Goal: Information Seeking & Learning: Check status

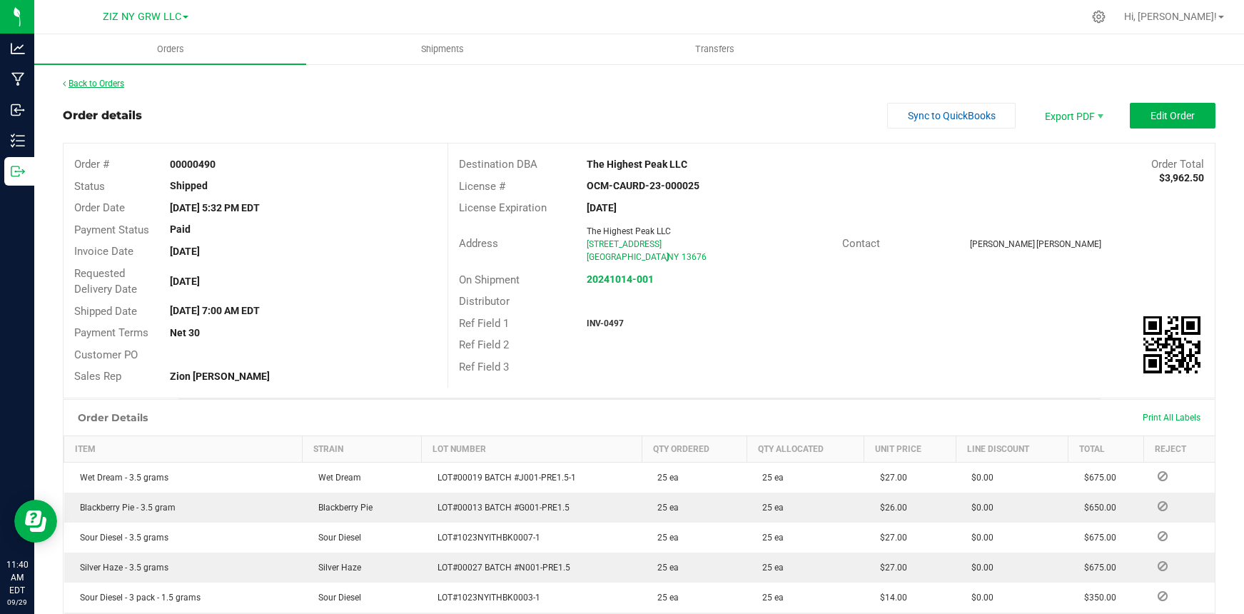
click at [108, 84] on link "Back to Orders" at bounding box center [93, 84] width 61 height 10
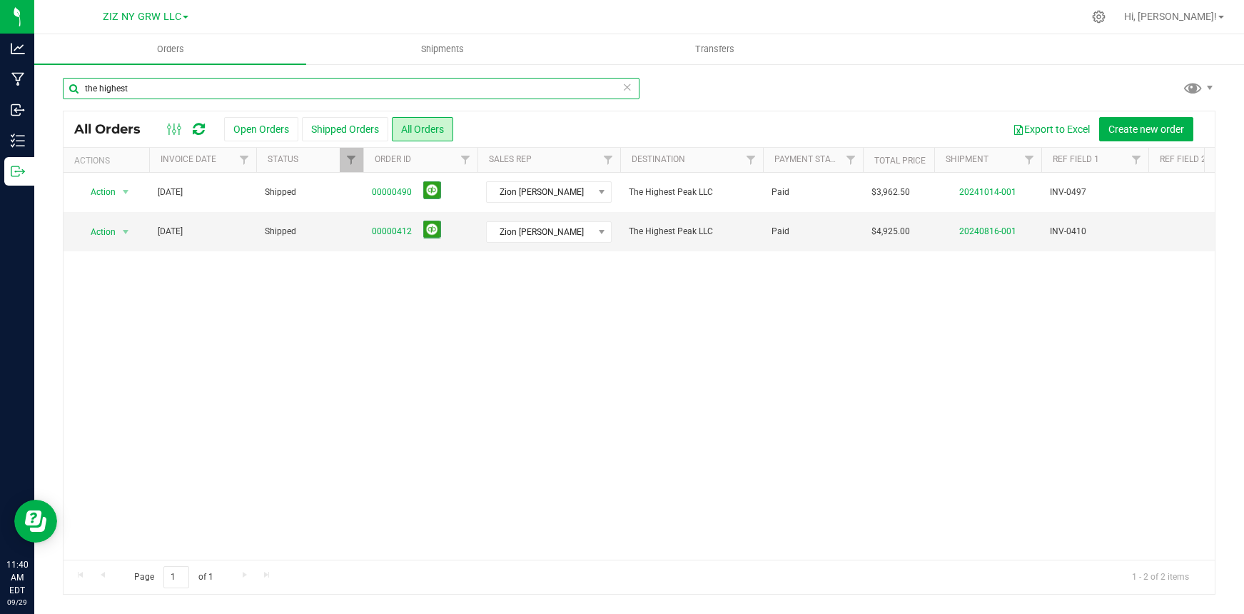
click at [207, 88] on input "the highest" at bounding box center [351, 88] width 577 height 21
drag, startPoint x: 206, startPoint y: 87, endPoint x: 78, endPoint y: 81, distance: 128.6
click at [78, 81] on input "the highest" at bounding box center [351, 88] width 577 height 21
type input "freshly baked"
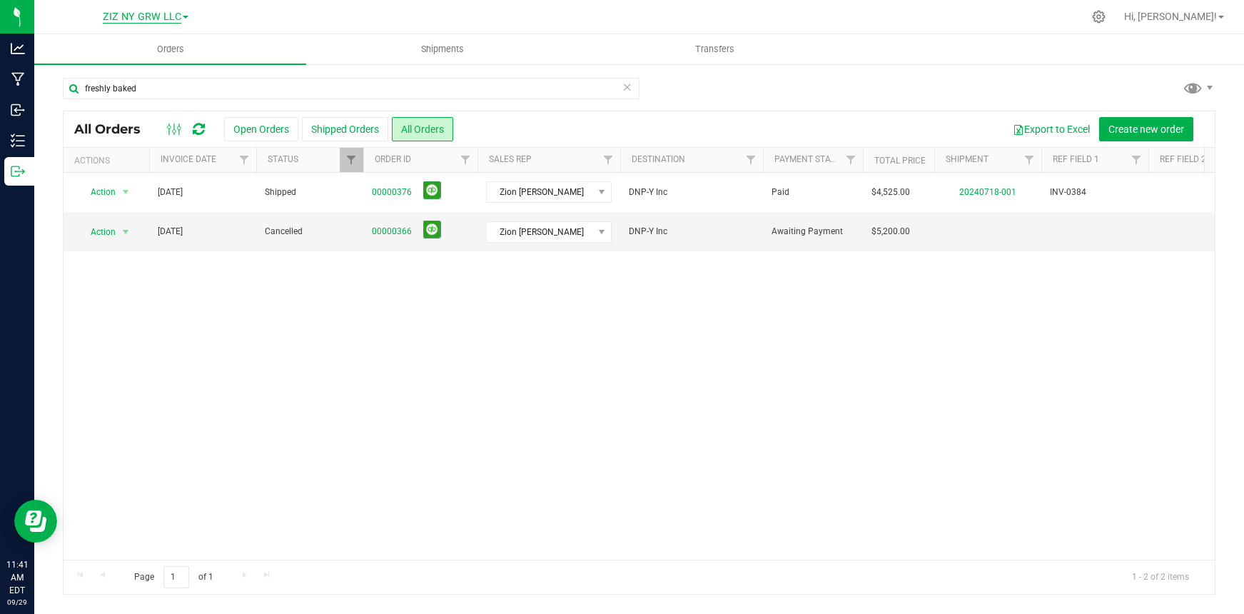
click at [153, 16] on span "ZIZ NY GRW LLC" at bounding box center [142, 17] width 79 height 13
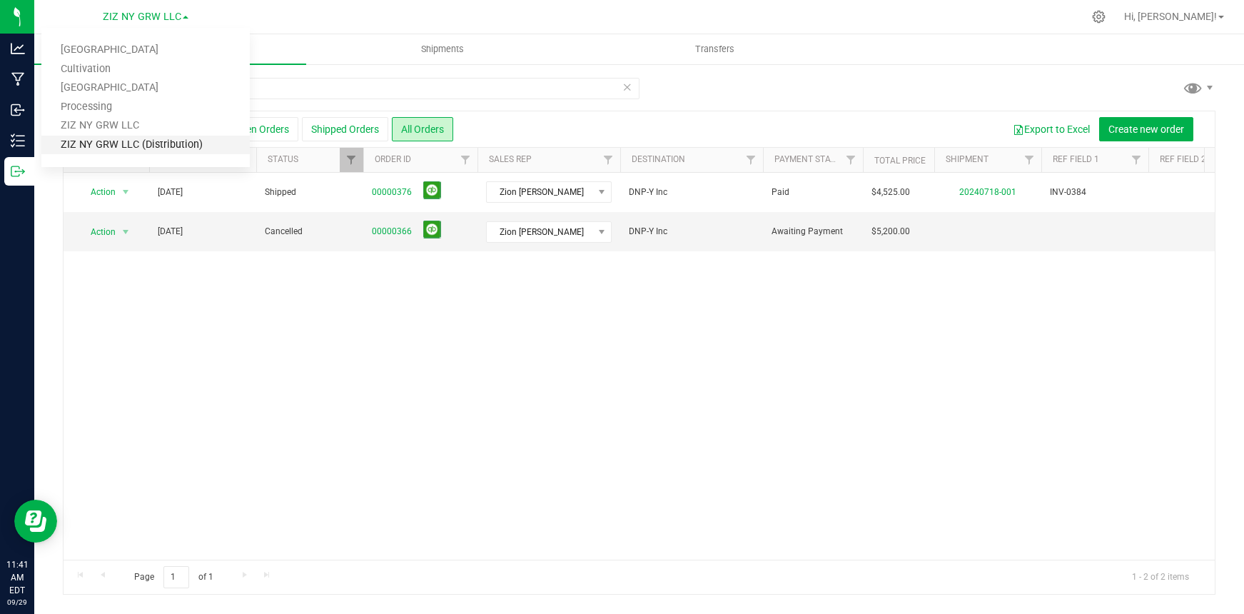
click at [136, 145] on link "ZIZ NY GRW LLC (Distribution)" at bounding box center [145, 145] width 208 height 19
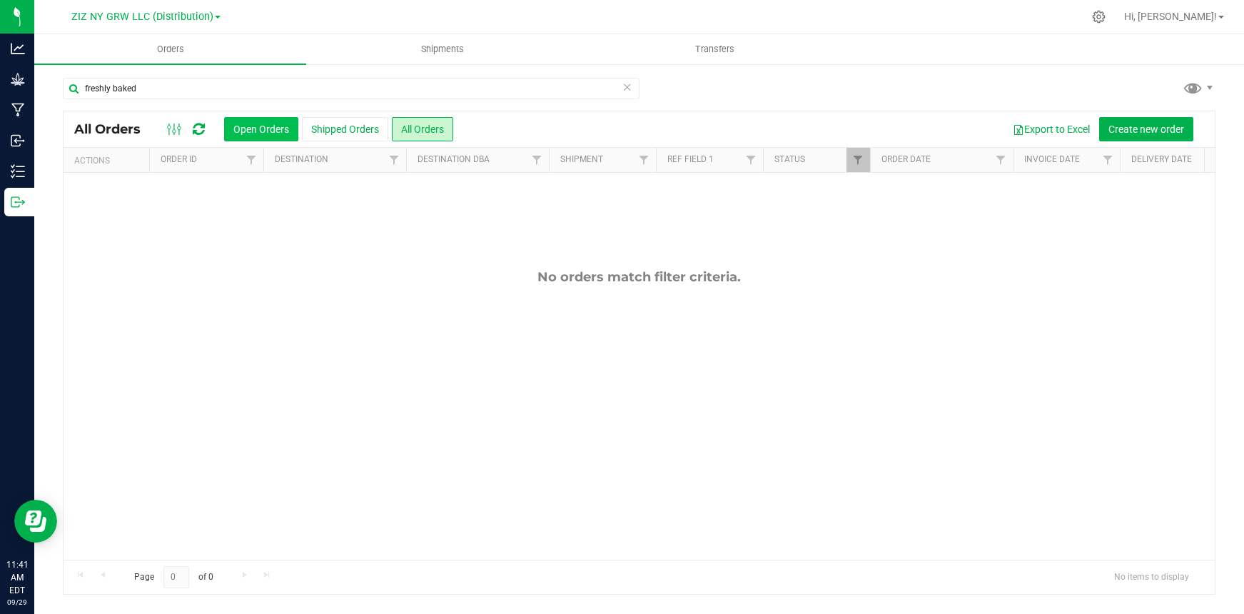
click at [264, 140] on button "Open Orders" at bounding box center [261, 129] width 74 height 24
click at [434, 136] on button "All Orders" at bounding box center [422, 129] width 61 height 24
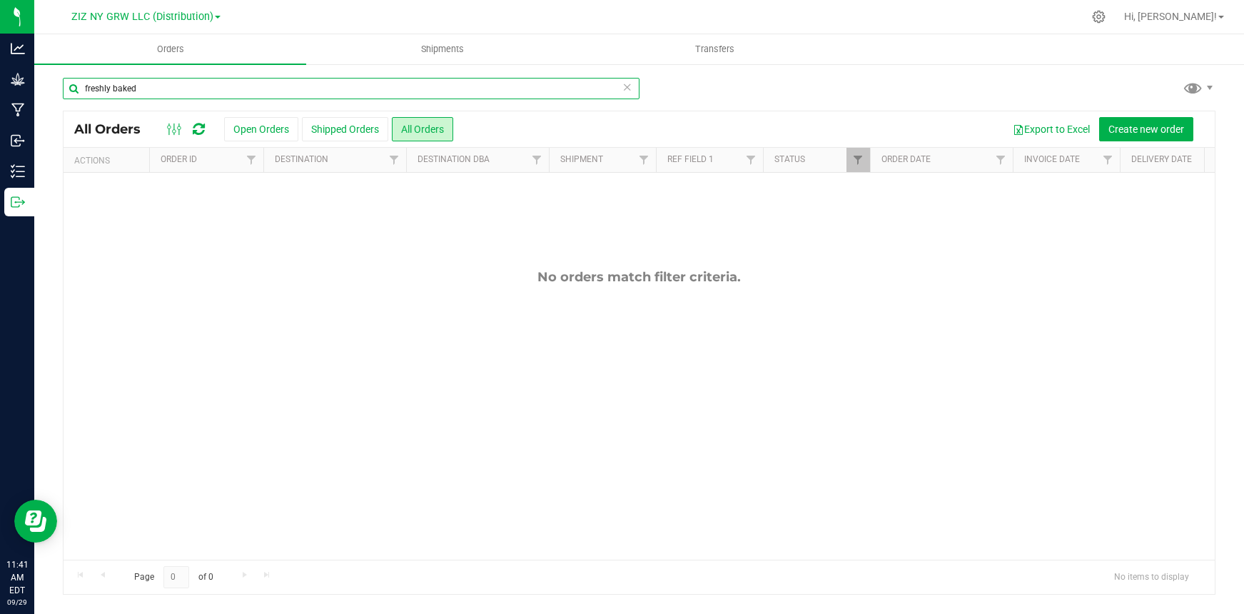
drag, startPoint x: 146, startPoint y: 86, endPoint x: 84, endPoint y: 90, distance: 62.2
click at [84, 90] on input "freshly baked" at bounding box center [351, 88] width 577 height 21
click at [127, 89] on input "royal leaf" at bounding box center [351, 88] width 577 height 21
drag, startPoint x: 131, startPoint y: 87, endPoint x: 66, endPoint y: 71, distance: 67.5
click at [66, 71] on div "royal leaf All Orders Open Orders Shipped Orders All Orders Export to Excel Cre…" at bounding box center [639, 336] width 1210 height 546
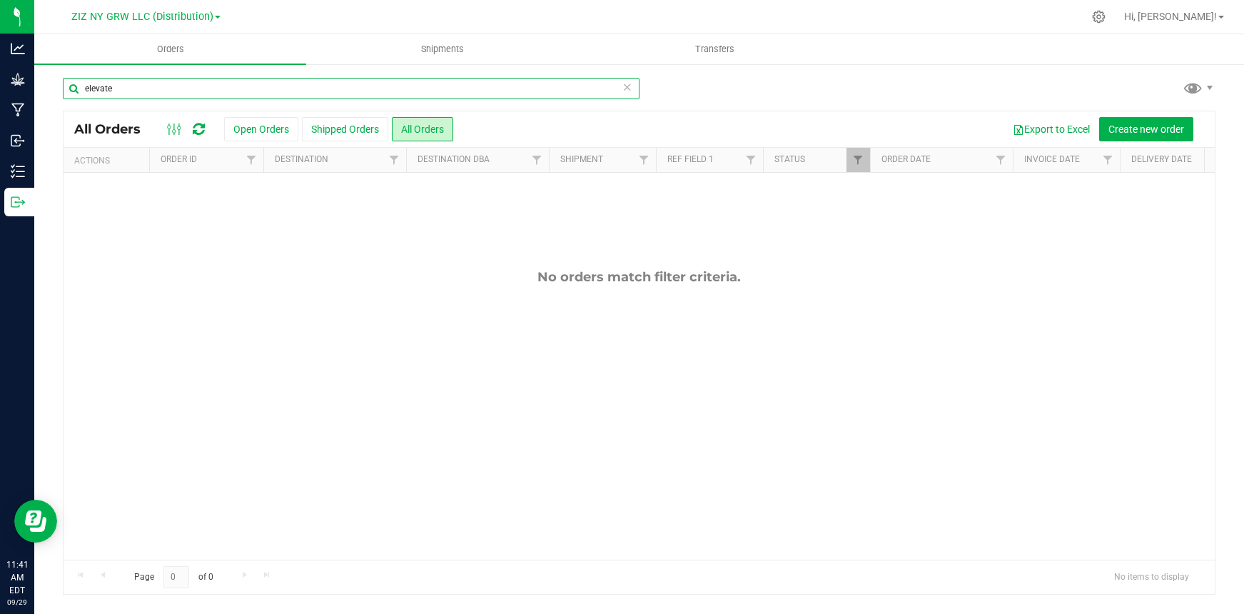
type input "elevate"
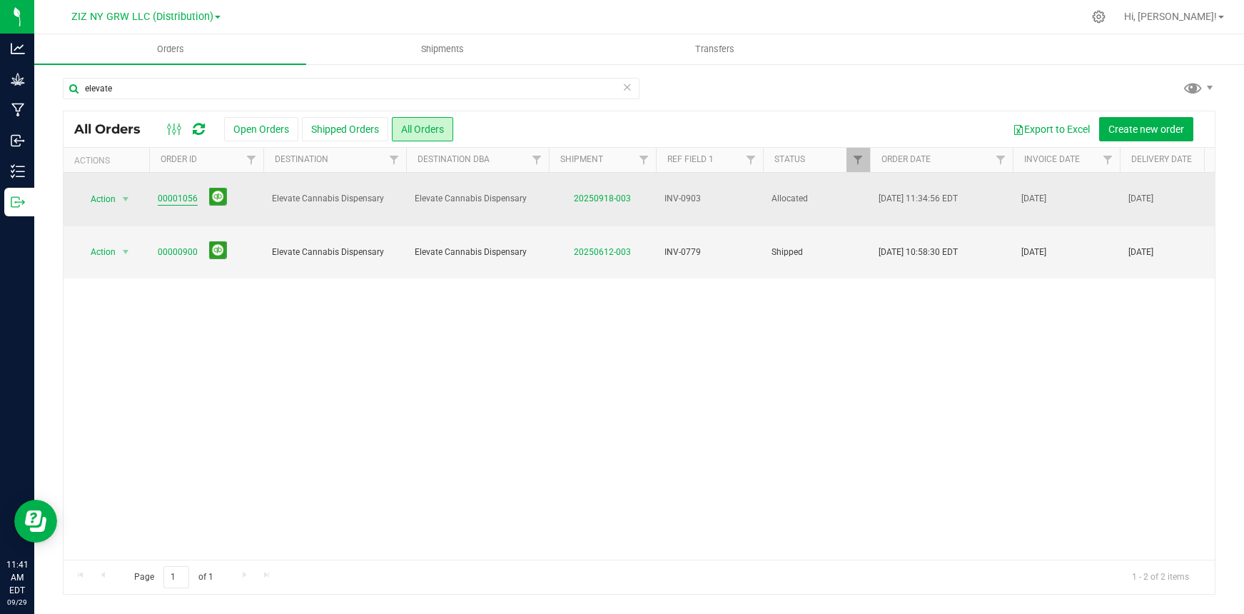
click at [179, 196] on link "00001056" at bounding box center [178, 199] width 40 height 14
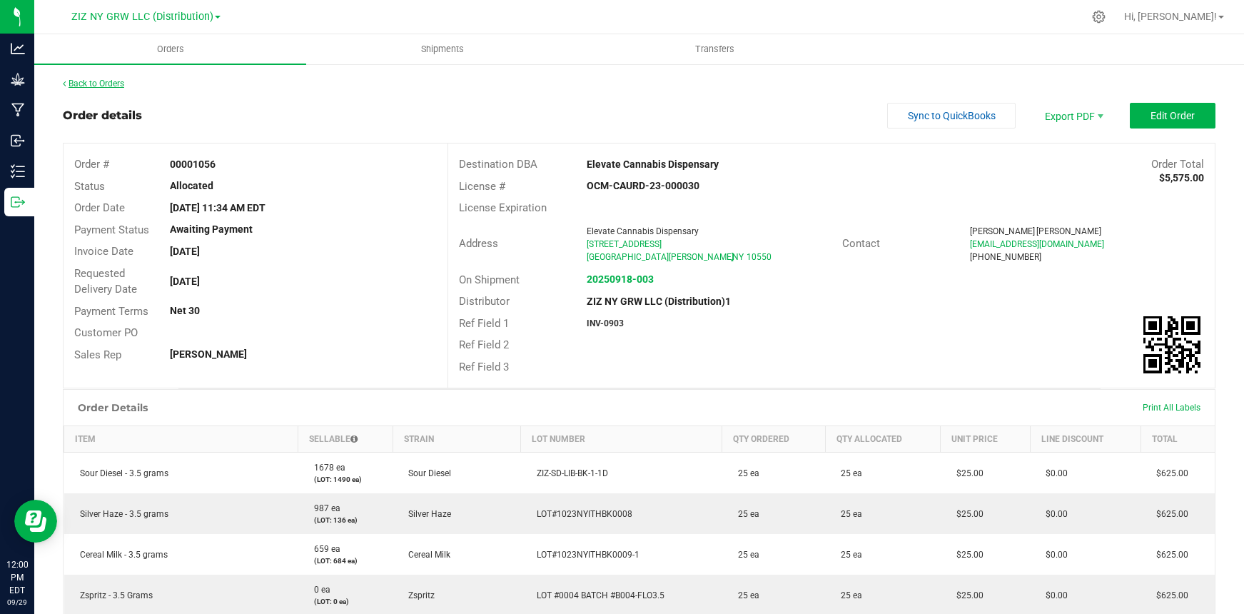
click at [91, 81] on link "Back to Orders" at bounding box center [93, 84] width 61 height 10
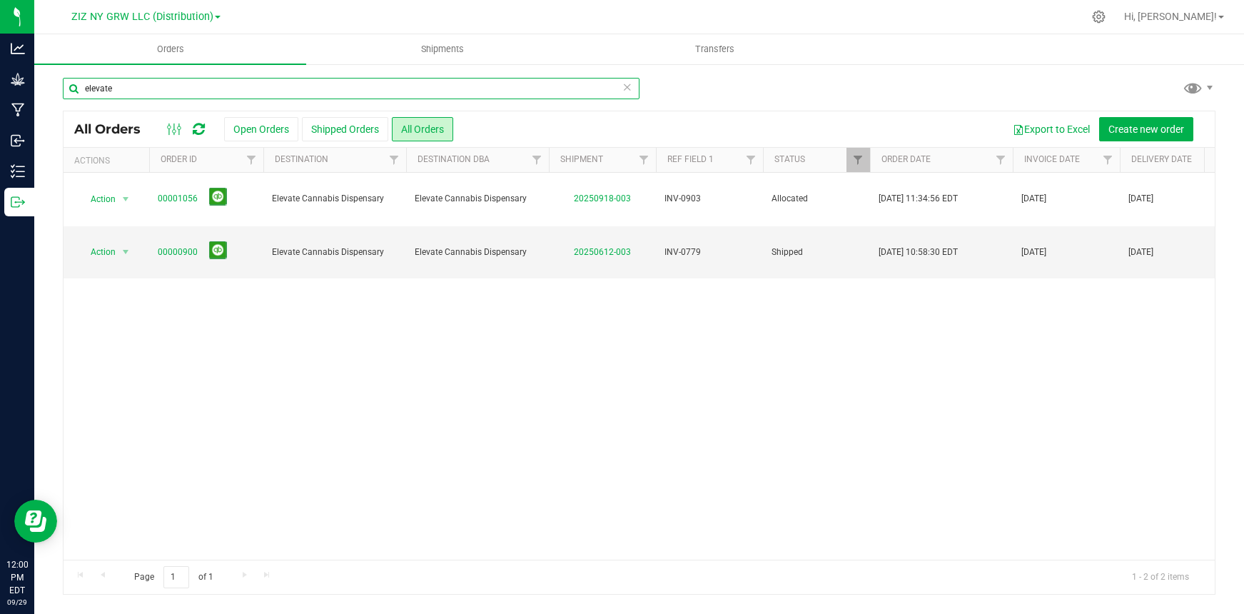
click at [186, 86] on input "elevate" at bounding box center [351, 88] width 577 height 21
drag, startPoint x: 186, startPoint y: 84, endPoint x: 102, endPoint y: 79, distance: 83.7
click at [102, 79] on input "elevate" at bounding box center [351, 88] width 577 height 21
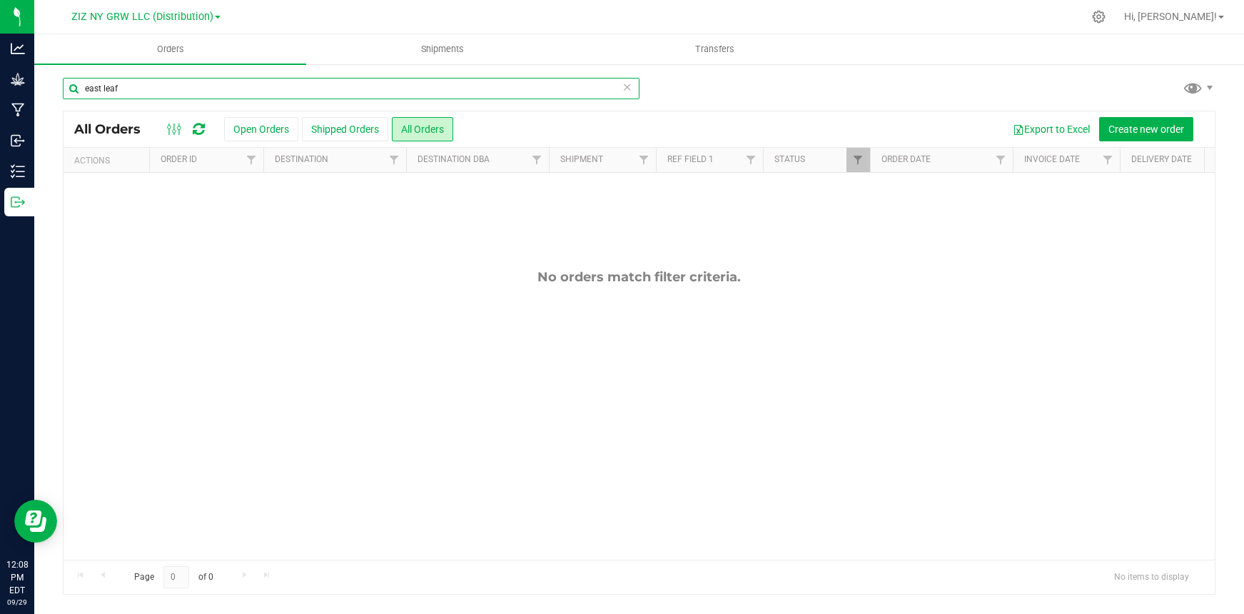
drag, startPoint x: 119, startPoint y: 89, endPoint x: 40, endPoint y: 68, distance: 82.1
click at [40, 68] on div "east leaf All Orders Open Orders Shipped Orders All Orders Export to Excel Crea…" at bounding box center [639, 336] width 1210 height 546
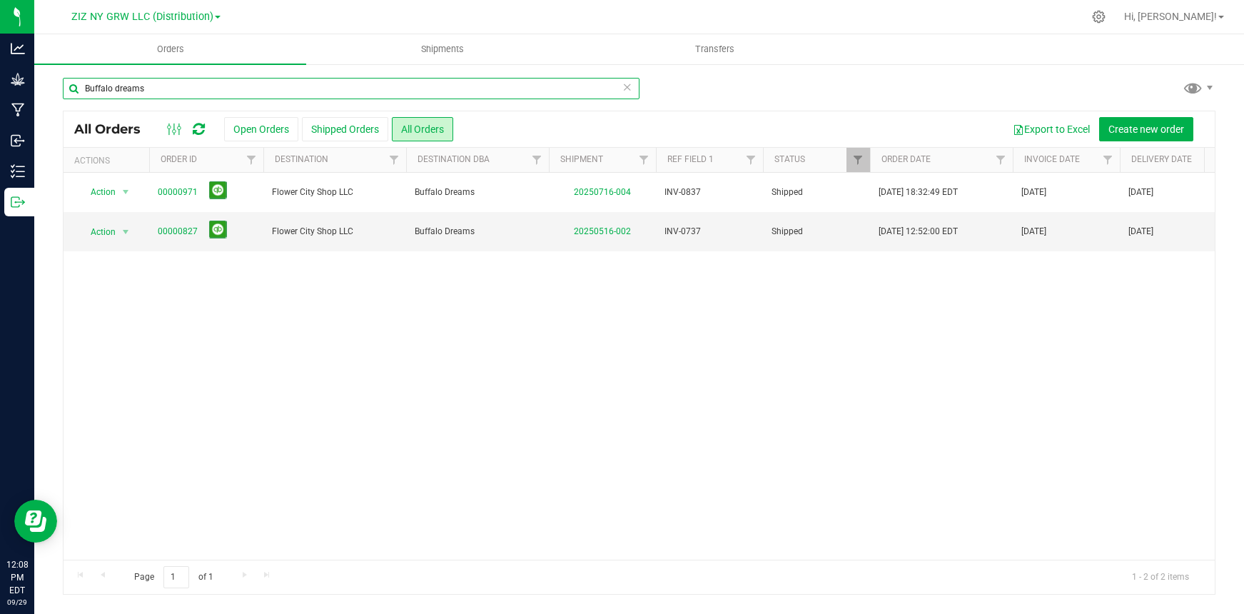
type input "Buffalo dreams"
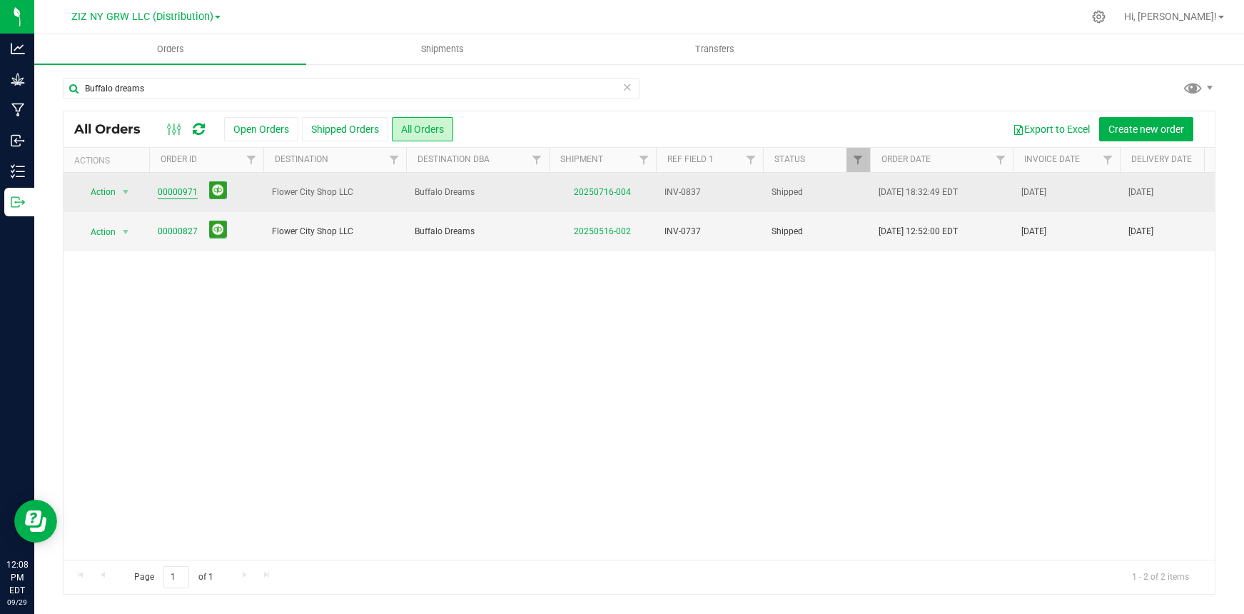
click at [179, 193] on link "00000971" at bounding box center [178, 193] width 40 height 14
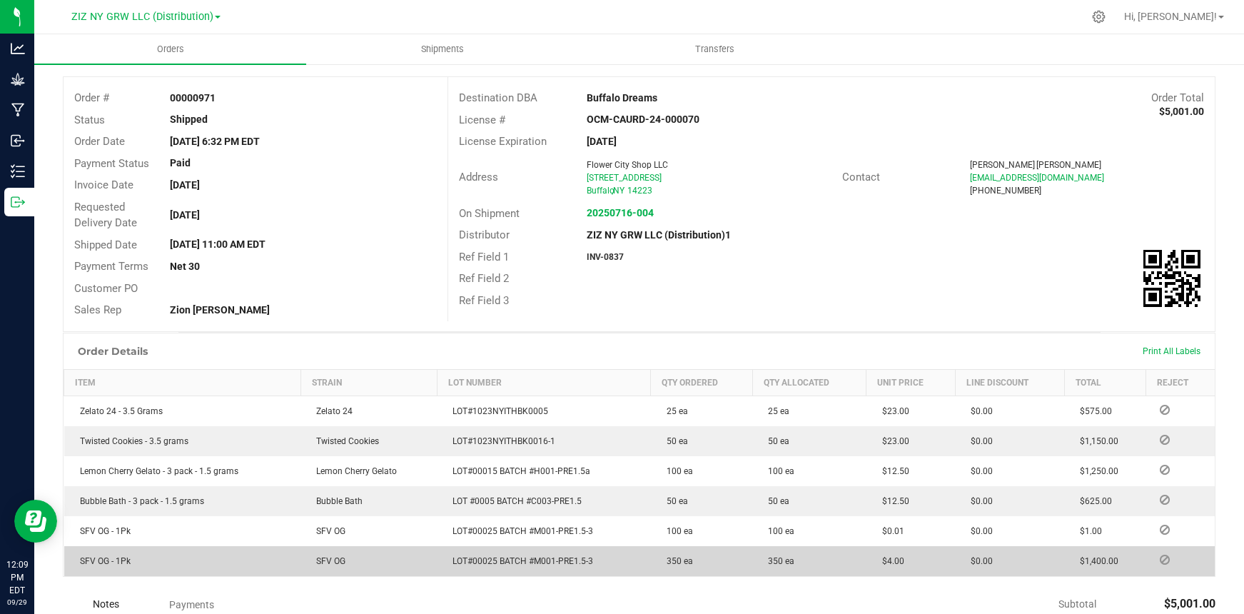
scroll to position [69, 0]
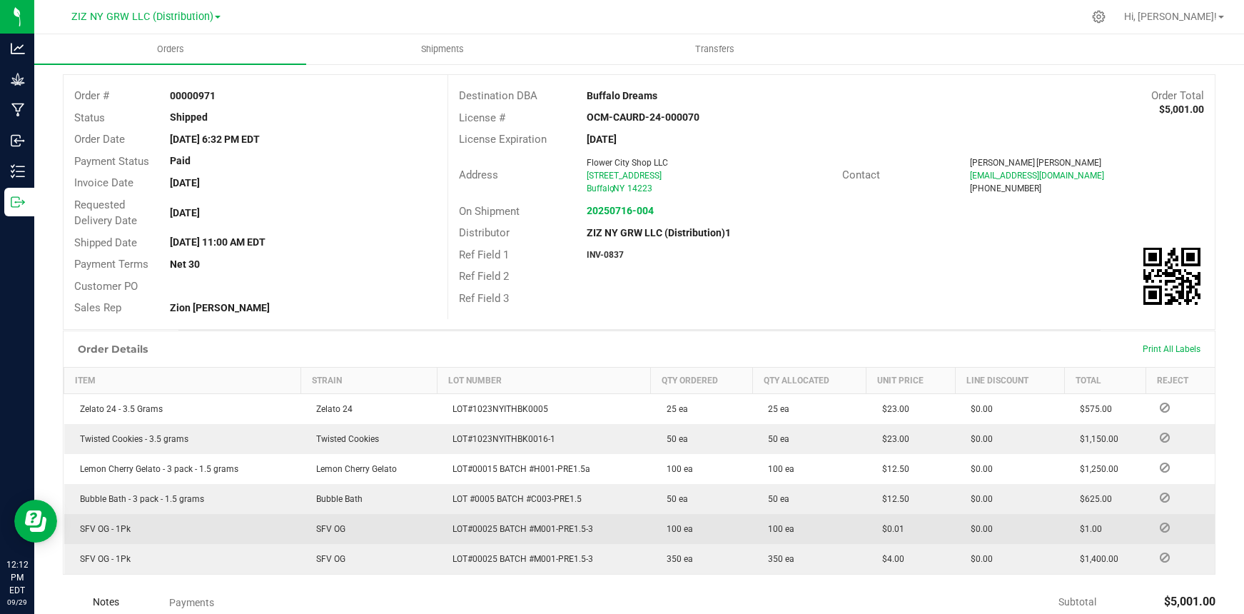
drag, startPoint x: 82, startPoint y: 404, endPoint x: 253, endPoint y: 528, distance: 211.6
click at [244, 562] on tbody "Zelato 24 - 3.5 Grams Zelato 24 LOT#1023NYITHBK0005 25 ea 25 ea $23.00 $0.00 $5…" at bounding box center [639, 483] width 1151 height 181
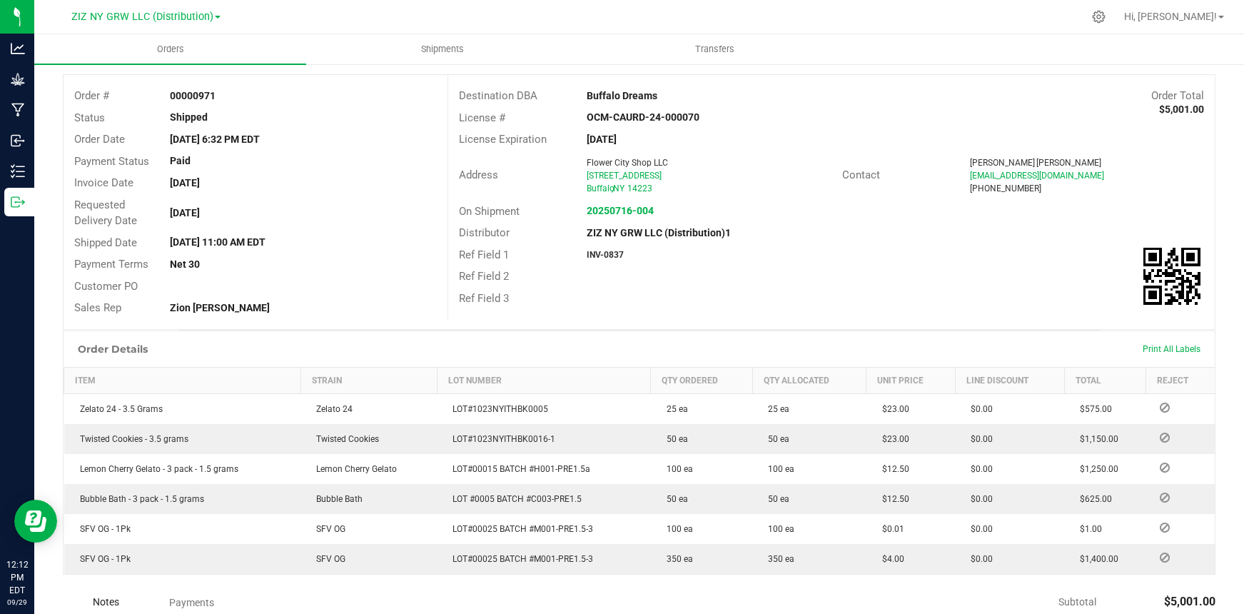
click at [56, 398] on div "Back to Orders Order details Sync to QuickBooks Export PDF Edit Order Order # 0…" at bounding box center [639, 408] width 1210 height 829
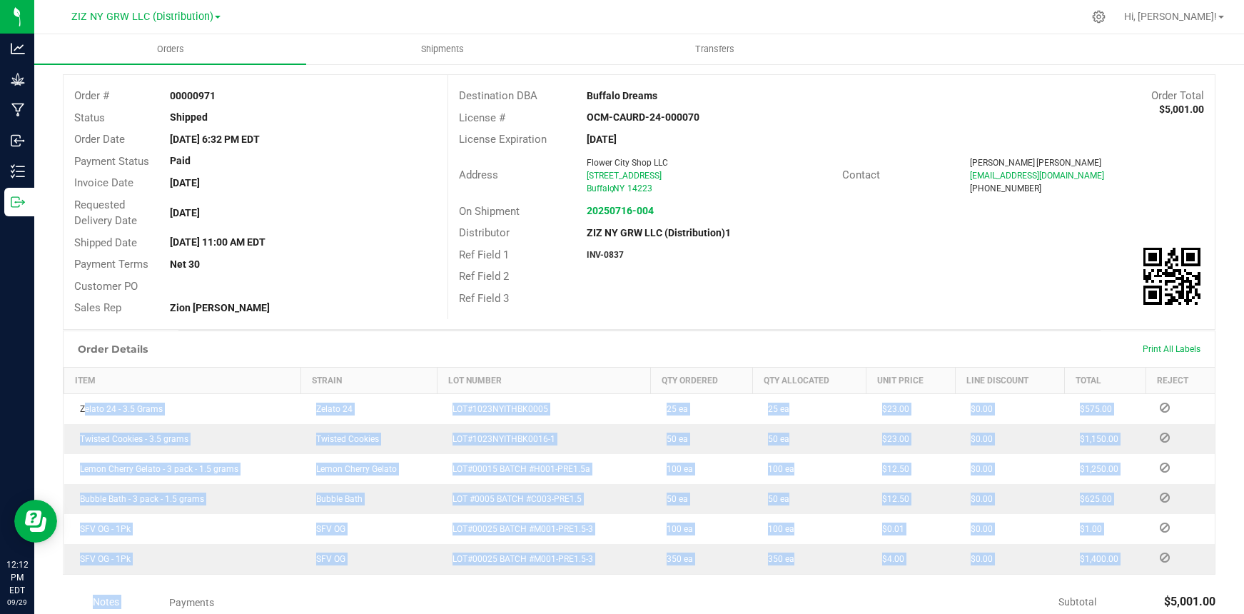
drag, startPoint x: 79, startPoint y: 410, endPoint x: 330, endPoint y: 591, distance: 309.8
click at [330, 591] on div "Order details Sync to QuickBooks Export PDF Edit Order Order # 00000971 Status …" at bounding box center [639, 421] width 1153 height 774
copy div "Zelato 24 - 3.5 Grams Zelato 24 LOT#1023NYITHBK0005 25 ea 25 ea $23.00 $0.00 $5…"
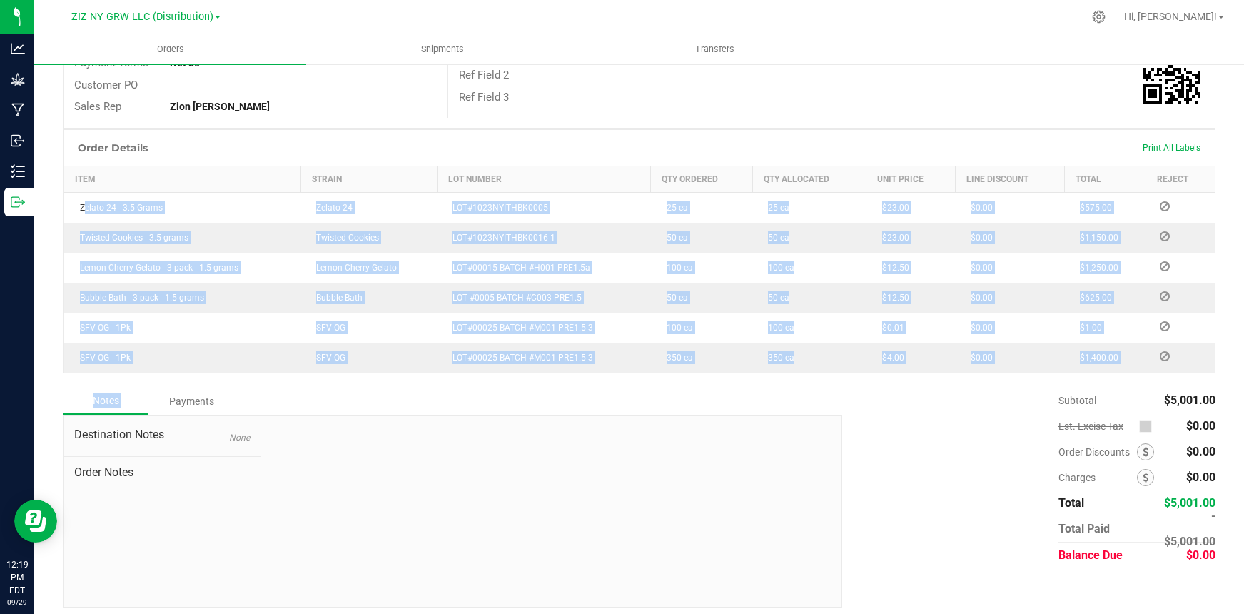
scroll to position [278, 0]
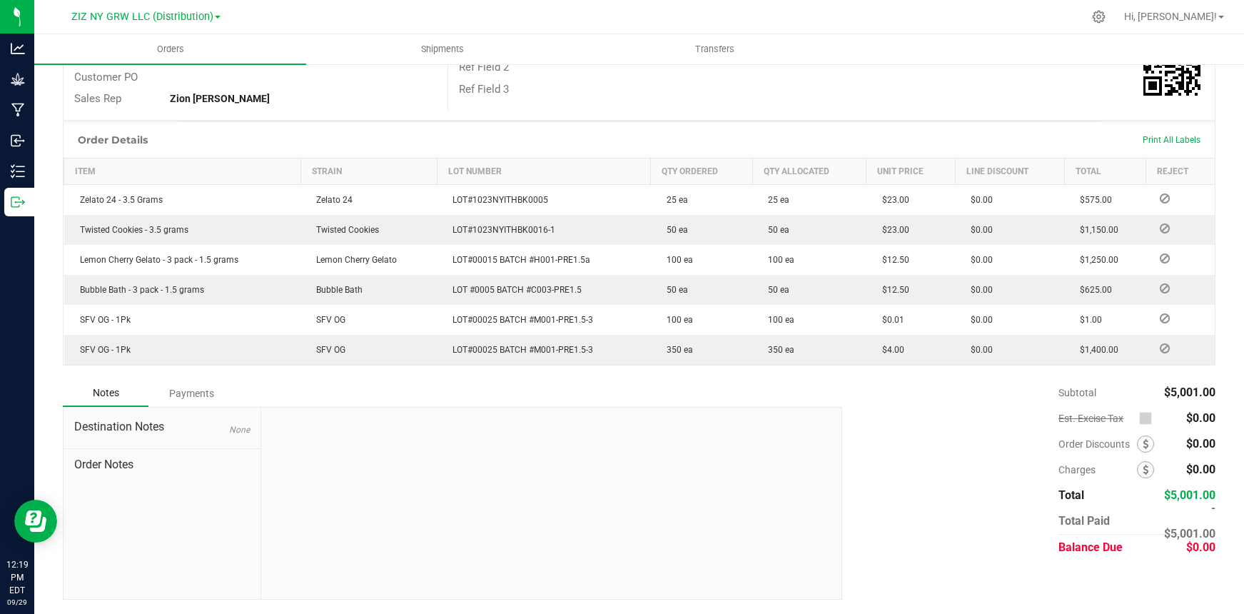
click at [881, 418] on div "Subtotal $5,001.00 Est. Excise Tax $0.00" at bounding box center [1024, 470] width 384 height 181
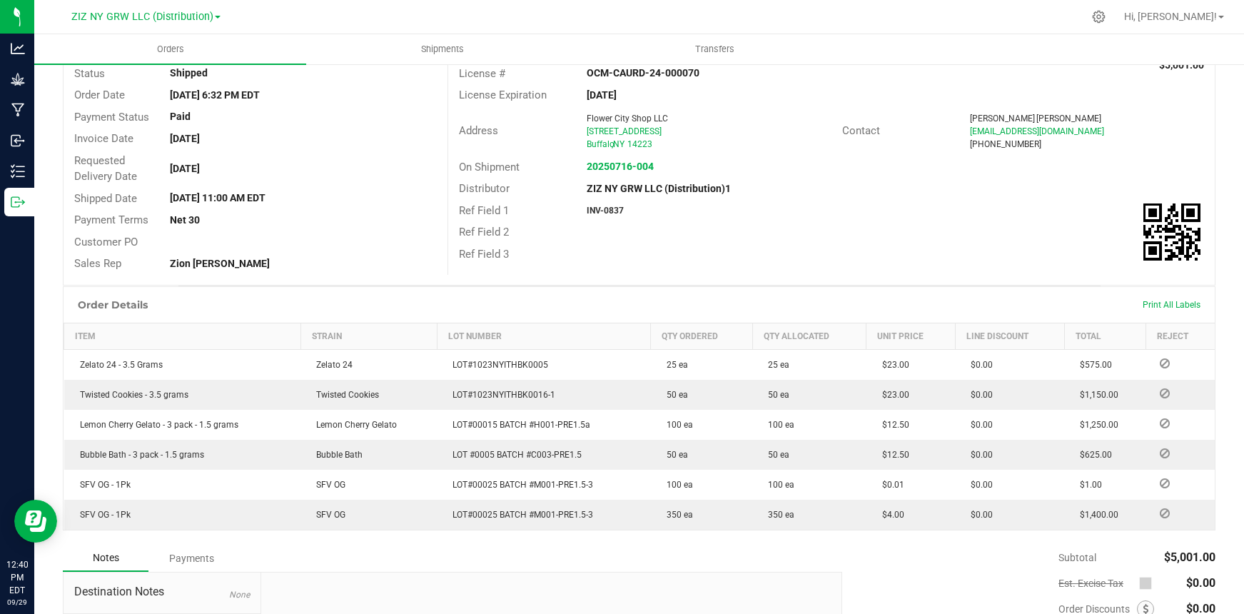
scroll to position [0, 0]
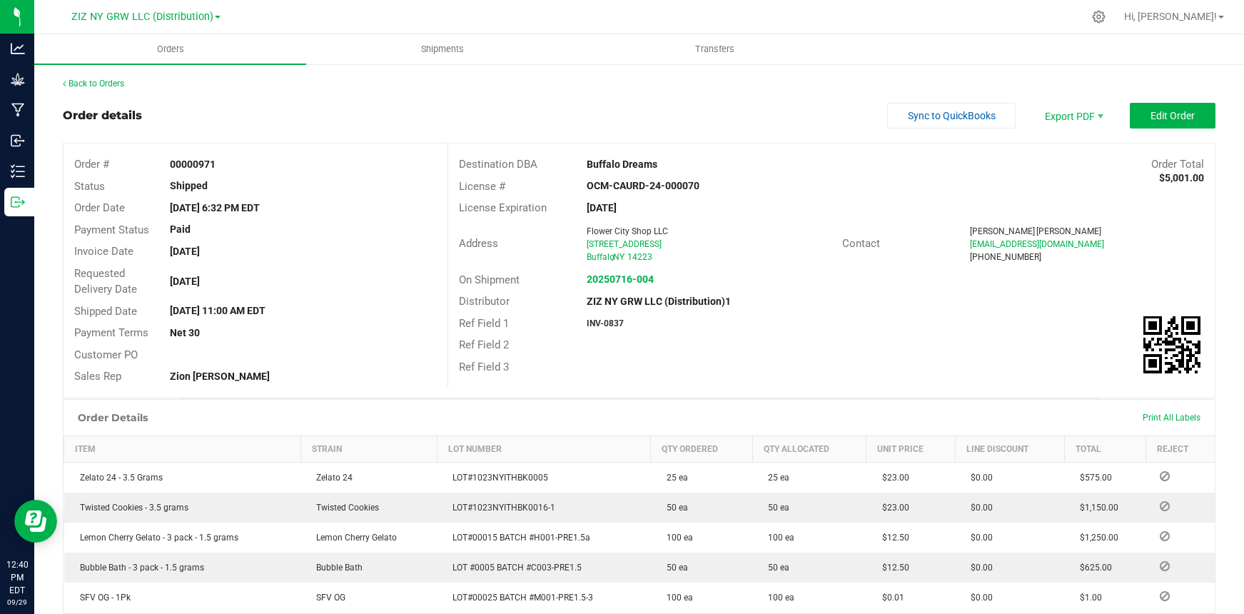
click at [110, 77] on div "Back to Orders" at bounding box center [639, 83] width 1153 height 13
click at [111, 84] on link "Back to Orders" at bounding box center [93, 84] width 61 height 10
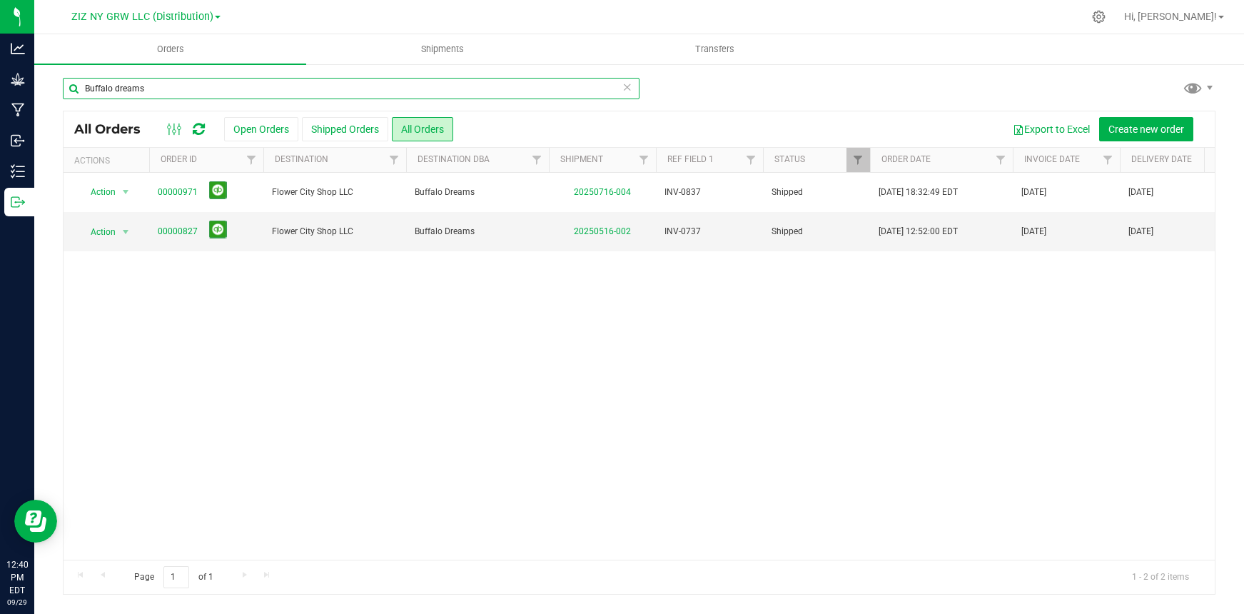
drag, startPoint x: 167, startPoint y: 84, endPoint x: 38, endPoint y: 84, distance: 129.2
click at [38, 84] on div "Buffalo dreams All Orders Open Orders Shipped Orders All Orders Export to Excel…" at bounding box center [639, 336] width 1210 height 546
type input "east leaf"
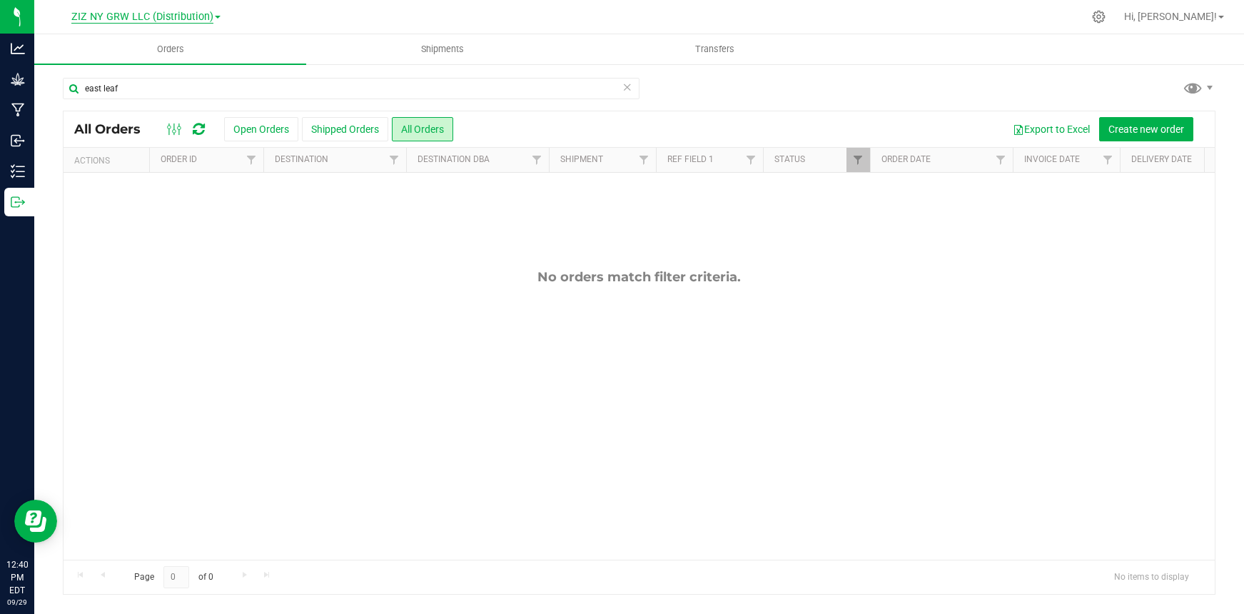
click at [170, 16] on span "ZIZ NY GRW LLC (Distribution)" at bounding box center [142, 17] width 142 height 13
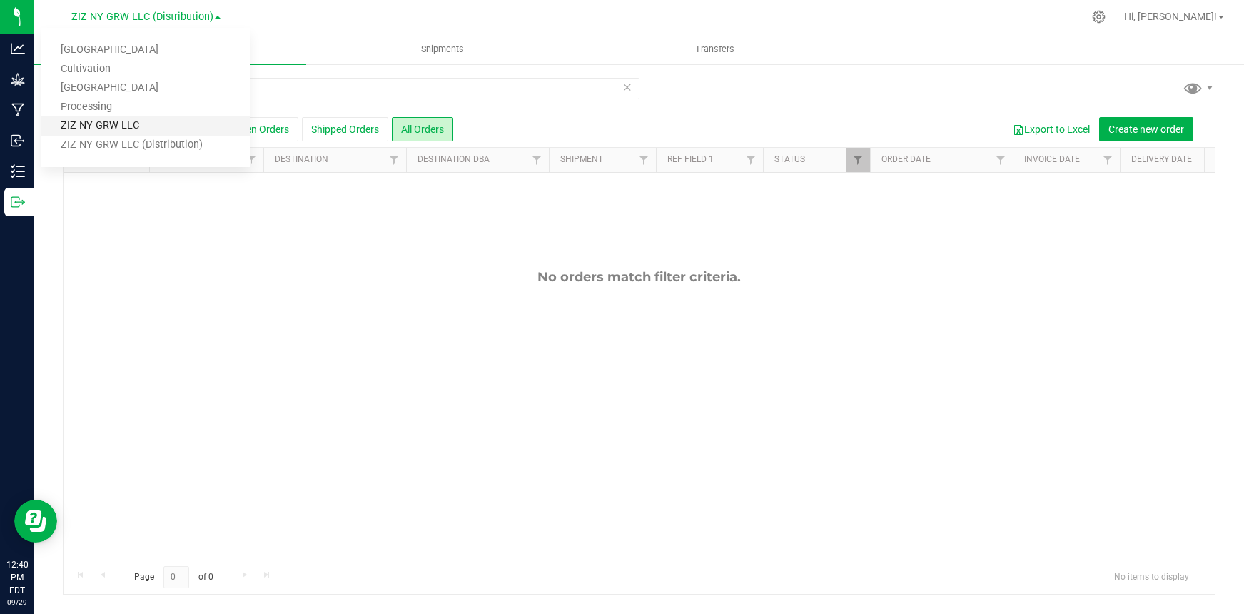
click at [141, 120] on link "ZIZ NY GRW LLC" at bounding box center [145, 125] width 208 height 19
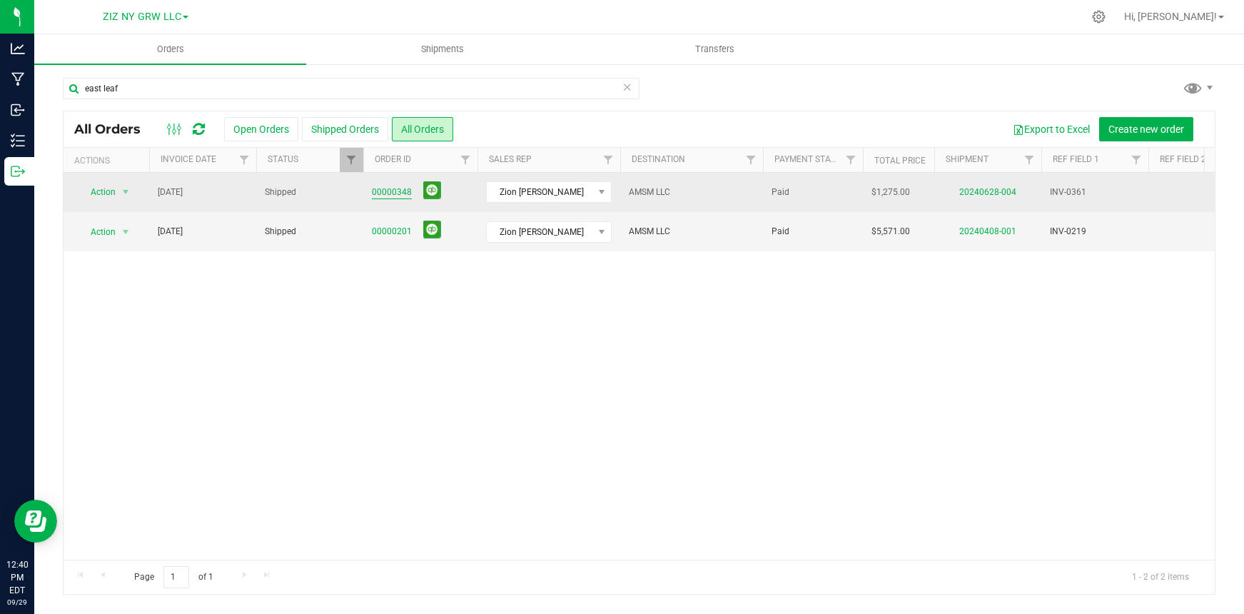
click at [395, 193] on link "00000348" at bounding box center [392, 193] width 40 height 14
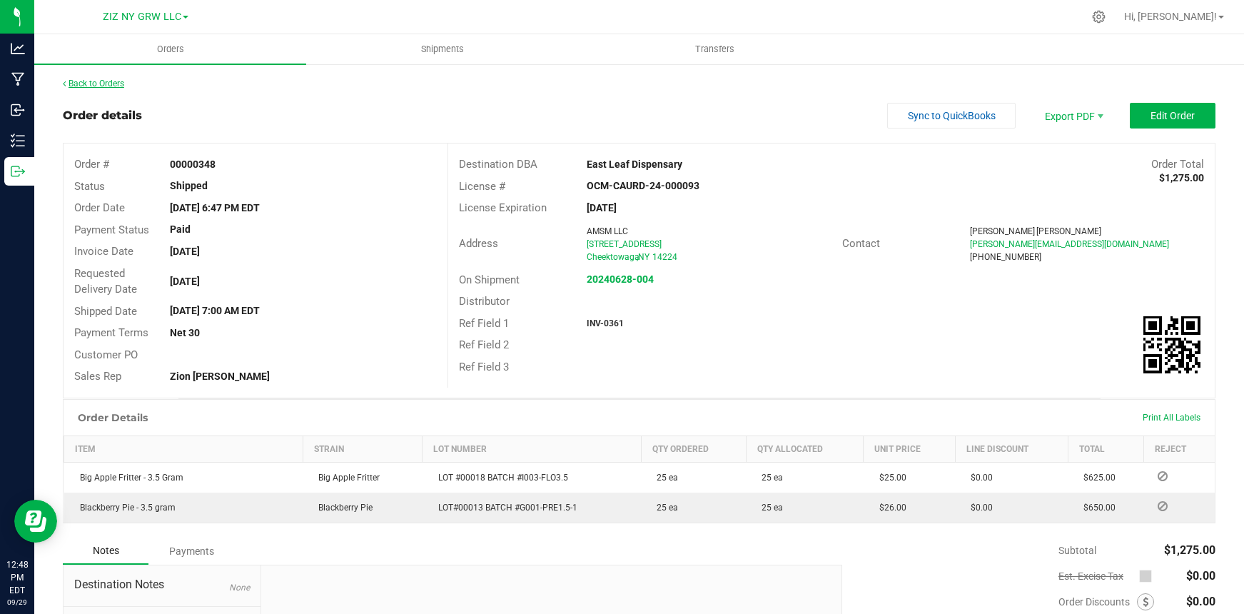
click at [111, 87] on link "Back to Orders" at bounding box center [93, 84] width 61 height 10
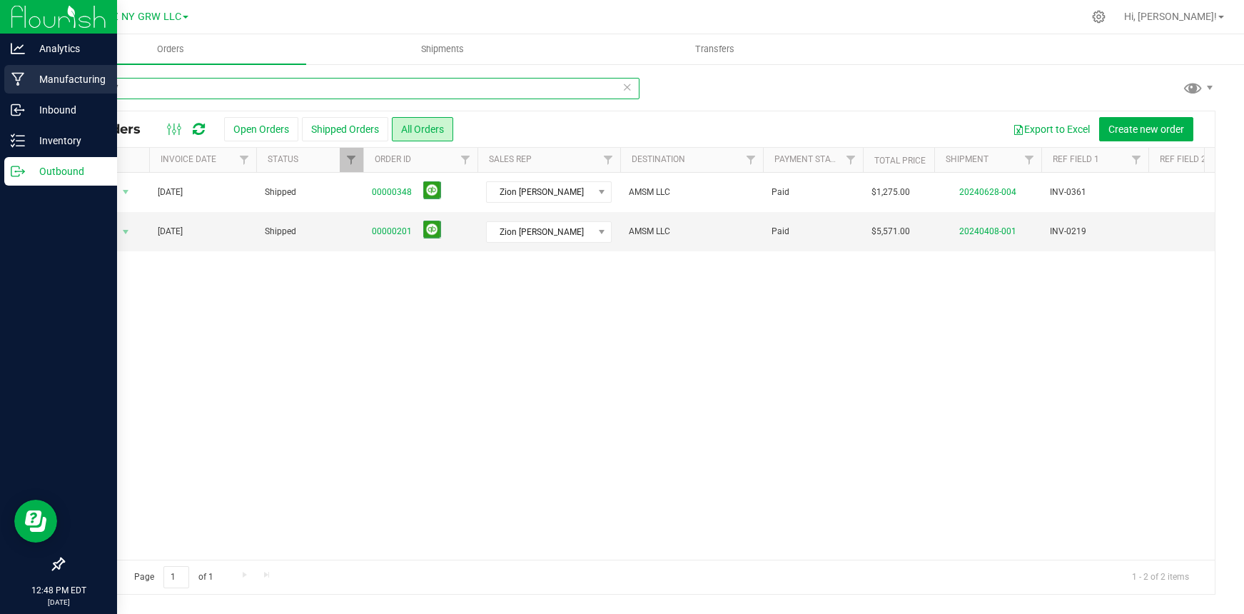
drag, startPoint x: 128, startPoint y: 91, endPoint x: 33, endPoint y: 68, distance: 98.5
click at [33, 68] on div "Analytics Manufacturing Inbound Inventory Outbound 12:48 PM EDT [DATE] 09/29 ZI…" at bounding box center [622, 307] width 1244 height 614
type input "herbalwai"
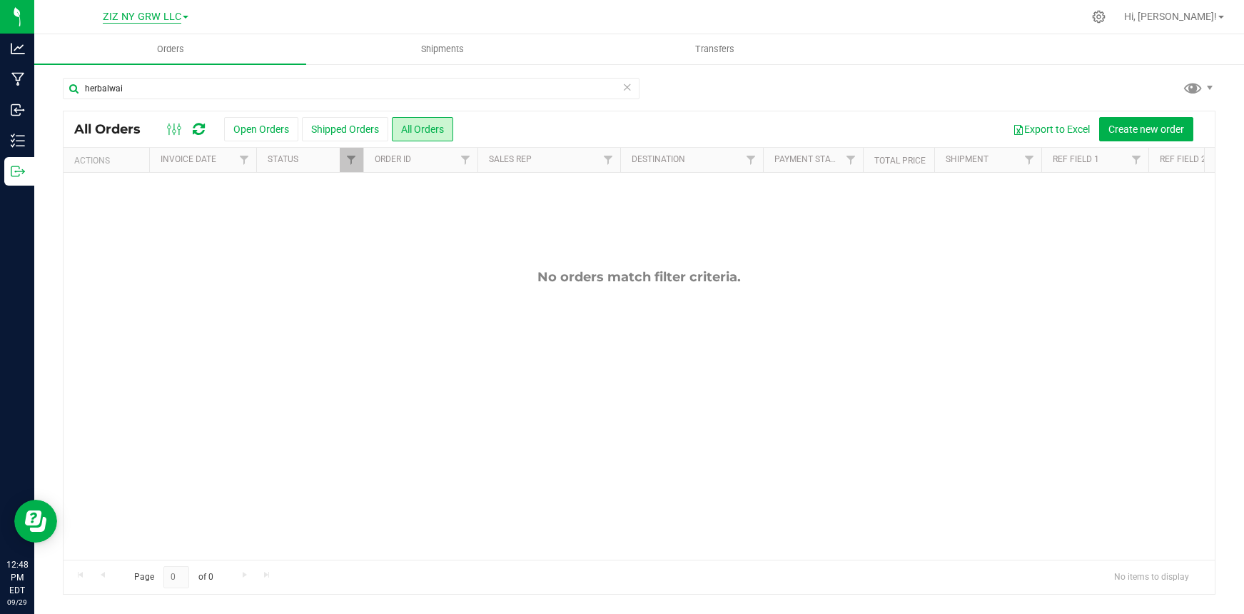
click at [138, 15] on span "ZIZ NY GRW LLC" at bounding box center [142, 17] width 79 height 13
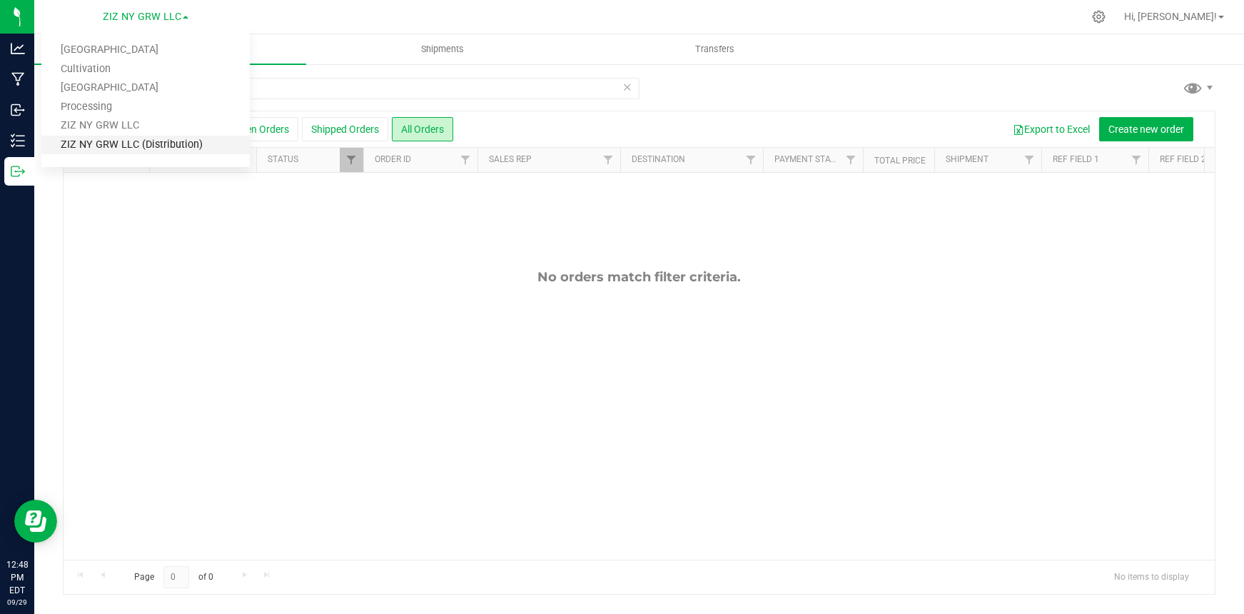
click at [121, 148] on link "ZIZ NY GRW LLC (Distribution)" at bounding box center [145, 145] width 208 height 19
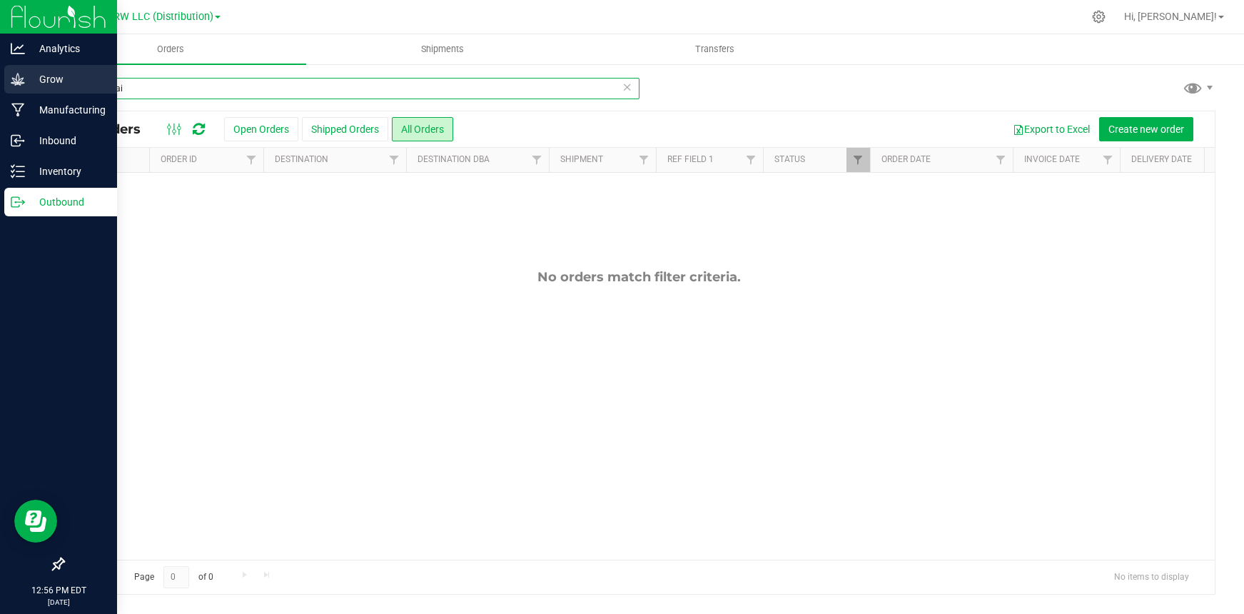
drag, startPoint x: 131, startPoint y: 89, endPoint x: 36, endPoint y: 69, distance: 96.9
click at [34, 68] on div "Analytics Grow Manufacturing Inbound Inventory Outbound 12:56 PM EDT [DATE] 09/…" at bounding box center [622, 307] width 1244 height 614
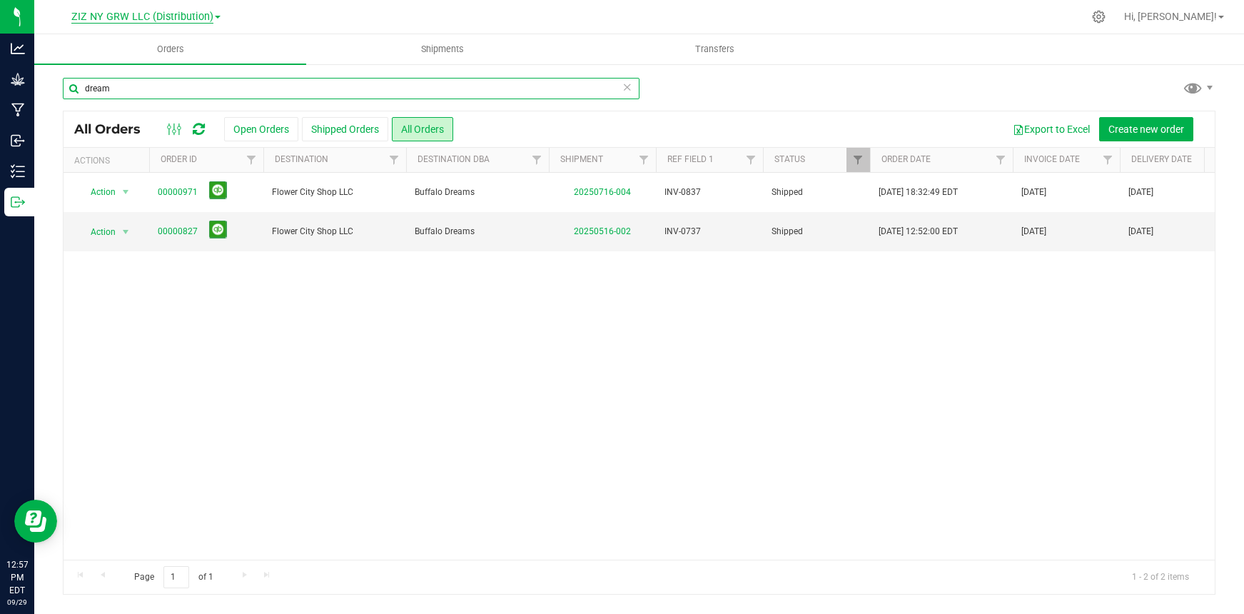
type input "dream"
click at [167, 13] on span "ZIZ NY GRW LLC (Distribution)" at bounding box center [142, 17] width 142 height 13
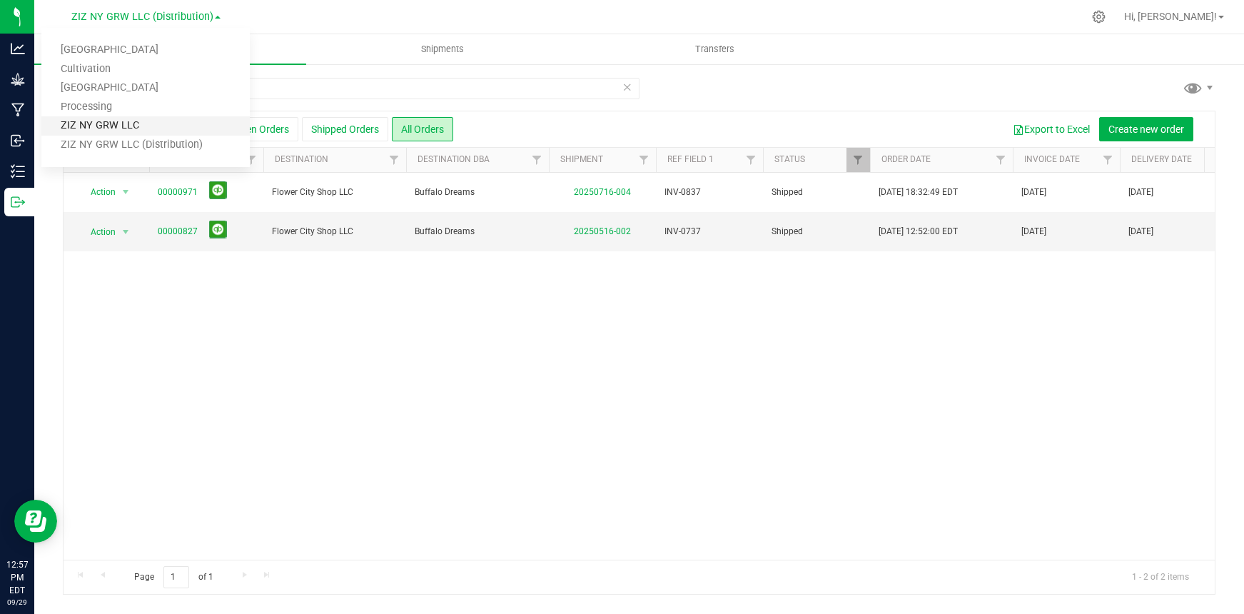
click at [151, 127] on link "ZIZ NY GRW LLC" at bounding box center [145, 125] width 208 height 19
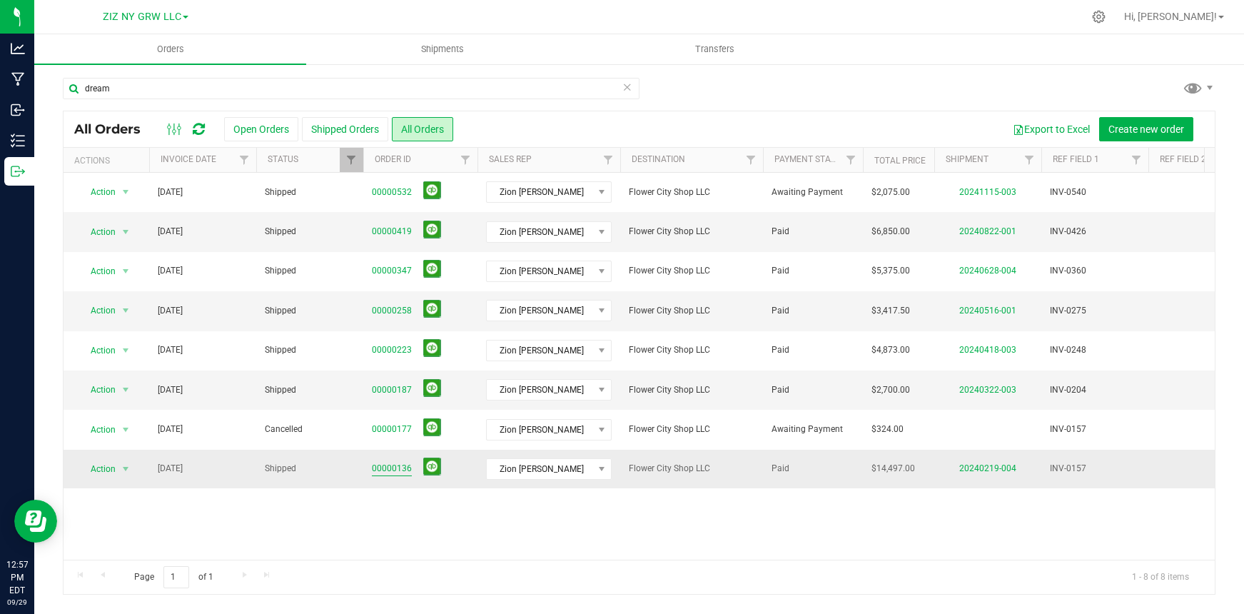
click at [389, 469] on link "00000136" at bounding box center [392, 469] width 40 height 14
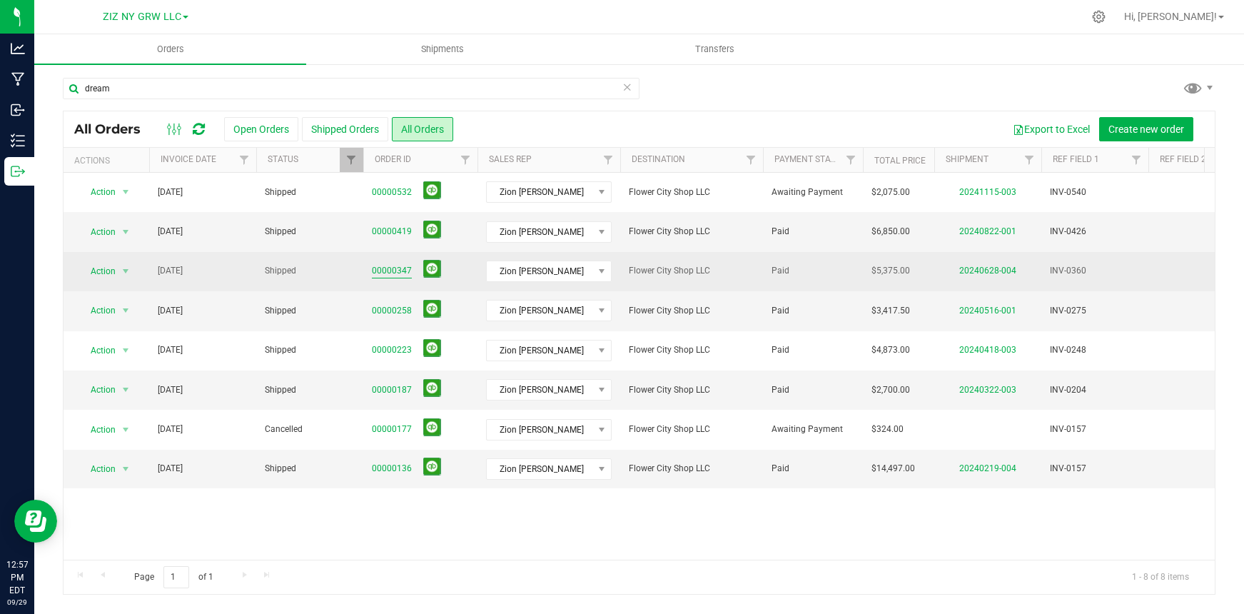
click at [389, 264] on link "00000347" at bounding box center [392, 271] width 40 height 14
